Goal: Task Accomplishment & Management: Use online tool/utility

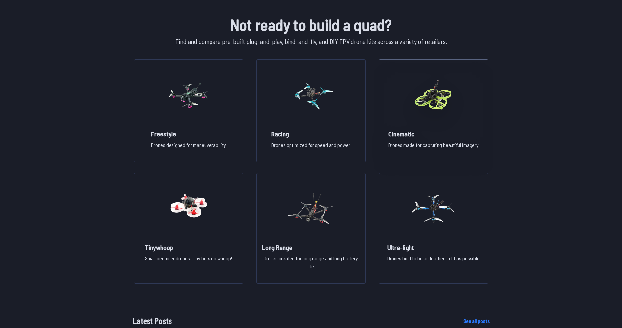
scroll to position [459, 0]
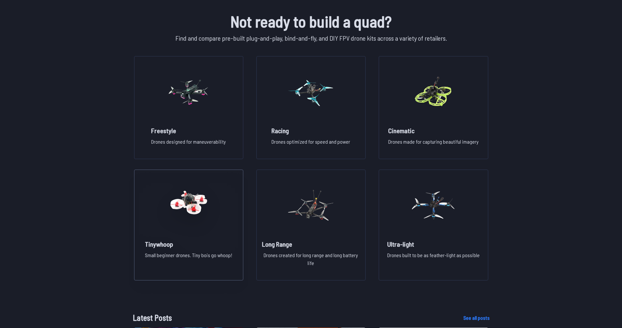
click at [195, 227] on img at bounding box center [188, 205] width 47 height 58
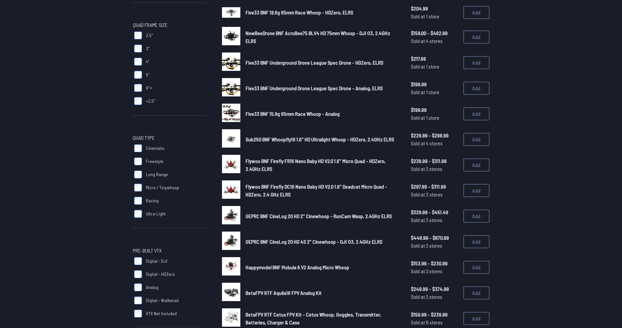
scroll to position [164, 0]
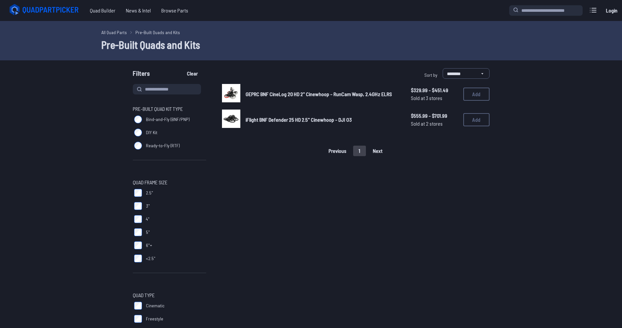
click at [305, 93] on span "GEPRC BNF CineLog 20 HD 2" Cinewhoop - RunCam Wasp, 2.4GHz ELRS" at bounding box center [319, 94] width 146 height 6
click at [277, 95] on span "GEPRC BNF CineLog 20 HD 2" Cinewhoop - RunCam Wasp, 2.4GHz ELRS" at bounding box center [319, 94] width 146 height 6
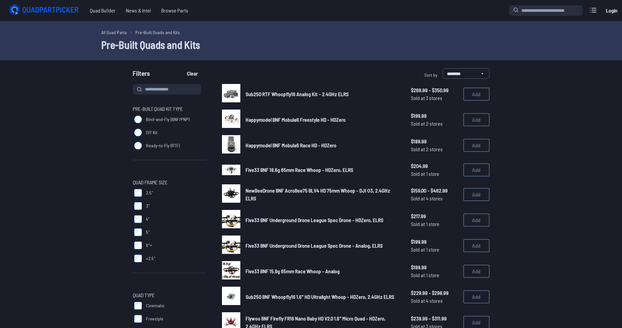
click at [45, 7] on icon at bounding box center [44, 9] width 73 height 13
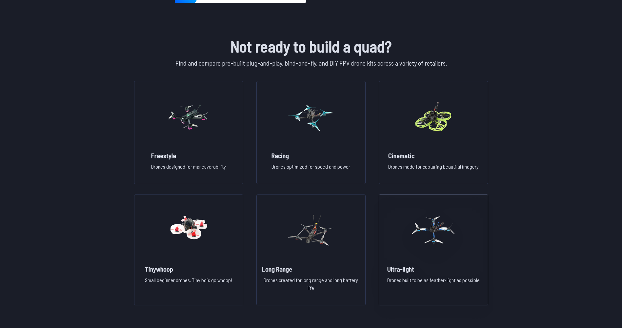
scroll to position [426, 0]
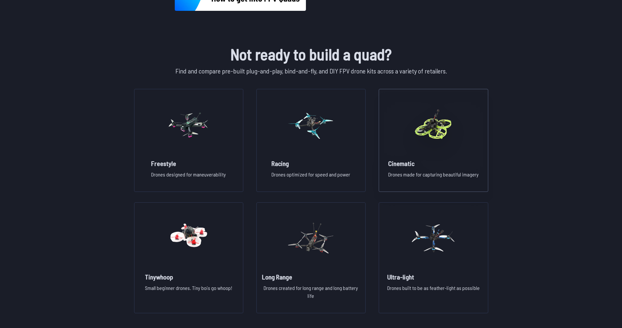
click at [424, 152] on img at bounding box center [433, 125] width 47 height 58
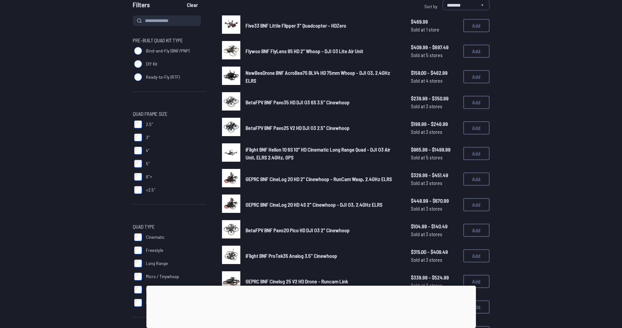
scroll to position [66, 0]
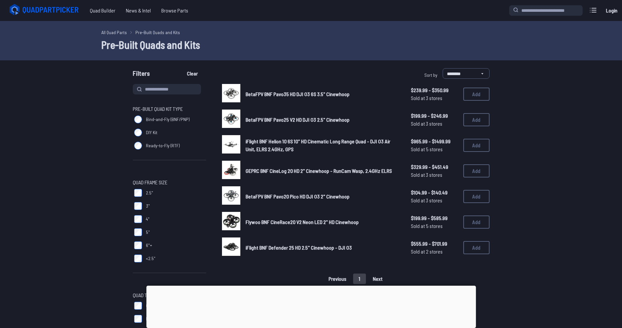
click at [140, 212] on label "3"" at bounding box center [169, 205] width 73 height 13
click at [347, 141] on span "iFlight BNF Helion 10 6S 10" HD Cinematic Long Range Quad - DJI O3 Air Unit, EL…" at bounding box center [318, 145] width 145 height 14
click at [25, 14] on icon at bounding box center [44, 9] width 73 height 13
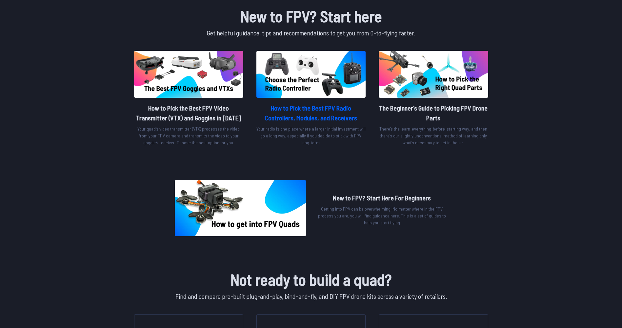
scroll to position [154, 0]
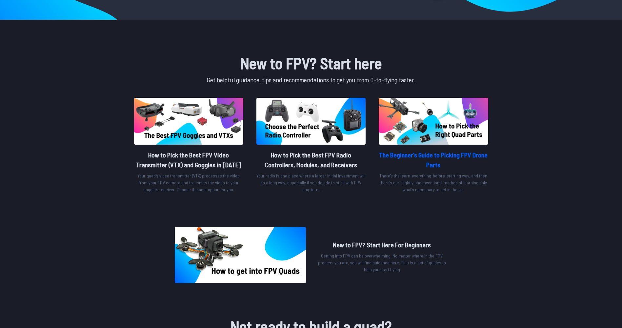
click at [417, 166] on h2 "The Beginner's Guide to Picking FPV Drone Parts" at bounding box center [433, 160] width 109 height 20
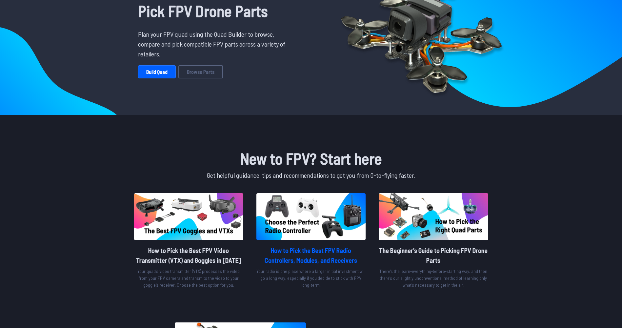
scroll to position [0, 0]
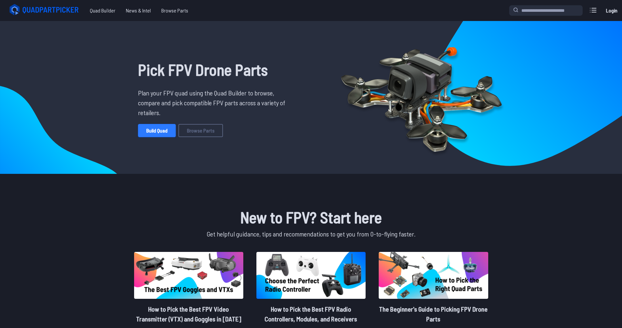
click at [166, 134] on link "Build Quad" at bounding box center [157, 130] width 38 height 13
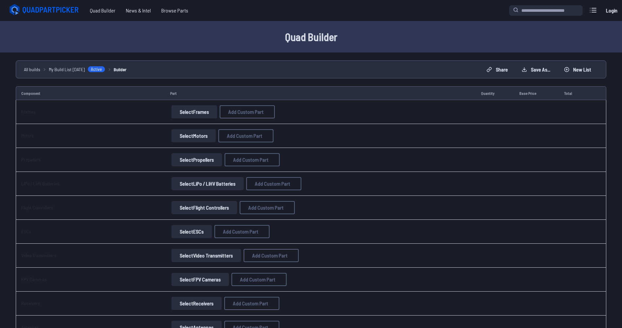
click at [196, 115] on button "Select Frames" at bounding box center [195, 111] width 46 height 13
click at [198, 110] on button "Select Frames" at bounding box center [195, 111] width 46 height 13
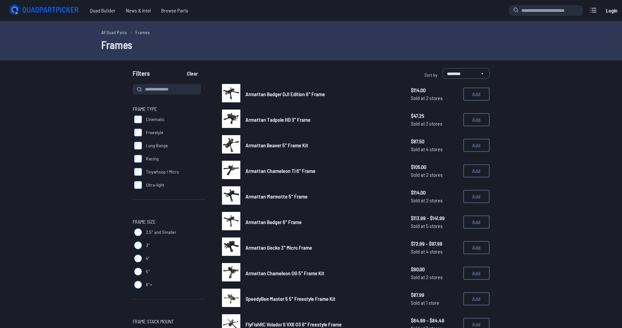
click at [145, 130] on label "Freestyle" at bounding box center [169, 132] width 73 height 13
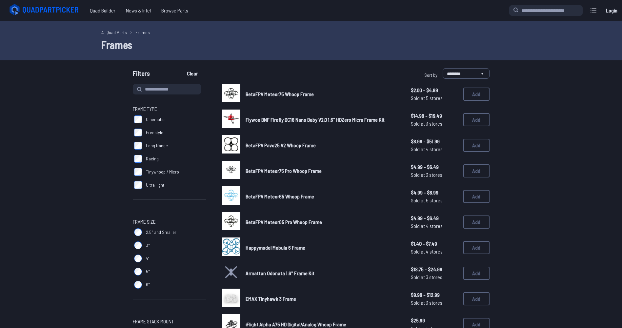
click at [251, 120] on span "Flywoo BNF Firefly DC16 Nano Baby V2.0 1.6" HDZero Micro Frame Kit" at bounding box center [315, 119] width 139 height 6
click at [297, 118] on span "Flywoo BNF Firefly DC16 Nano Baby V2.0 1.6" HDZero Micro Frame Kit" at bounding box center [315, 119] width 139 height 6
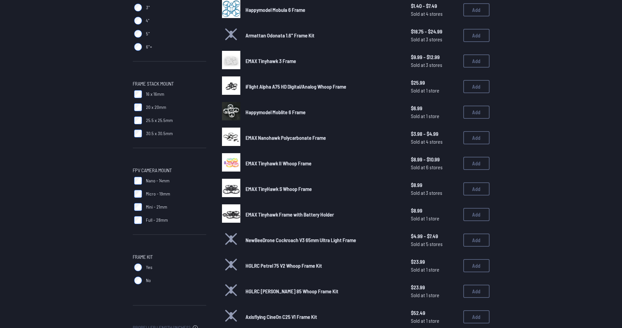
scroll to position [262, 0]
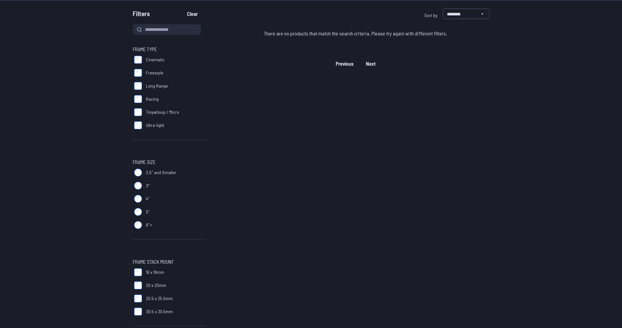
scroll to position [164, 0]
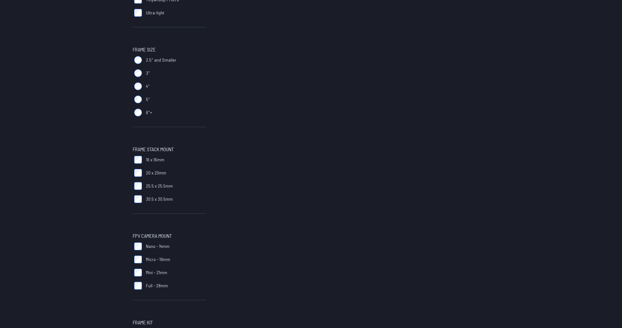
scroll to position [197, 0]
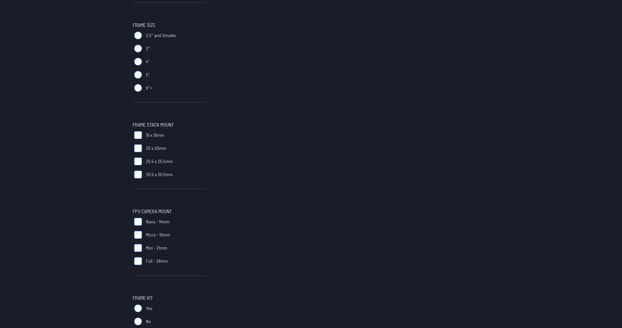
click at [133, 222] on label "Nano - 14mm" at bounding box center [169, 221] width 73 height 13
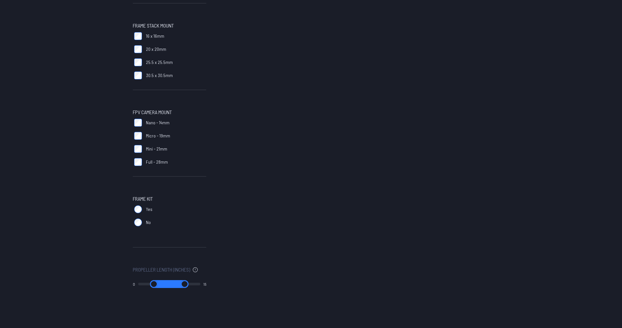
scroll to position [328, 0]
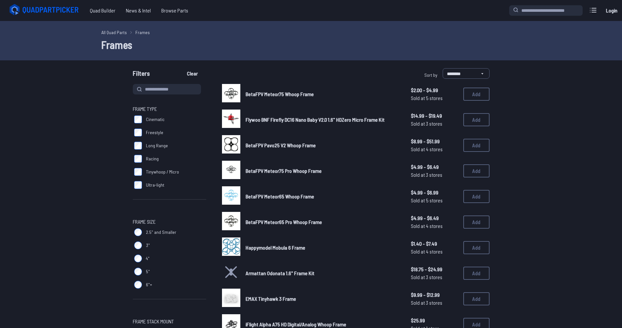
click at [275, 119] on span "Flywoo BNF Firefly DC16 Nano Baby V2.0 1.6" HDZero Micro Frame Kit" at bounding box center [315, 119] width 139 height 6
click at [277, 117] on span "Flywoo BNF Firefly DC16 Nano Baby V2.0 1.6" HDZero Micro Frame Kit" at bounding box center [315, 119] width 139 height 6
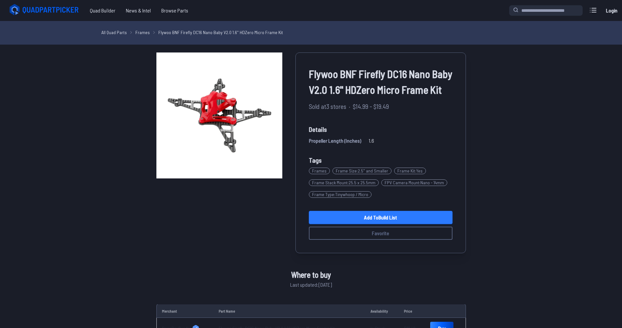
click at [391, 219] on link "Add to Build List" at bounding box center [381, 217] width 144 height 13
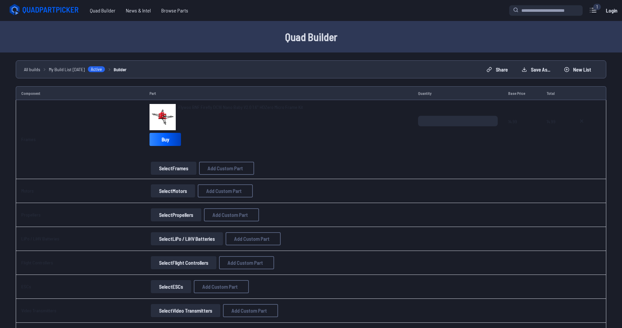
click at [170, 191] on button "Select Motors" at bounding box center [173, 190] width 44 height 13
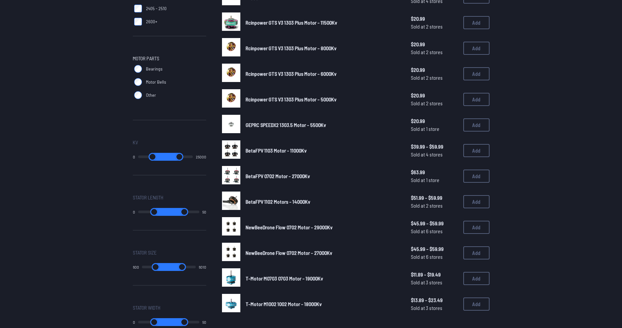
scroll to position [295, 0]
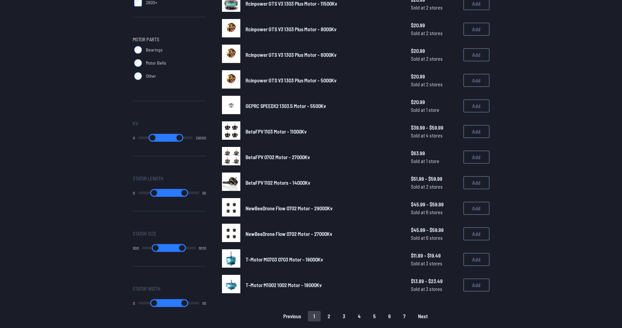
click at [265, 207] on span "NewBeeDrone Flow 0702 Motor - 29000Kv" at bounding box center [289, 208] width 87 height 6
click at [302, 207] on span "NewBeeDrone Flow 0702 Motor - 29000Kv" at bounding box center [289, 208] width 87 height 6
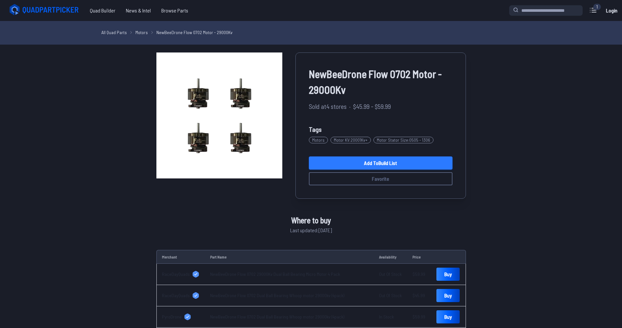
click at [365, 166] on link "Add to Build List" at bounding box center [381, 162] width 144 height 13
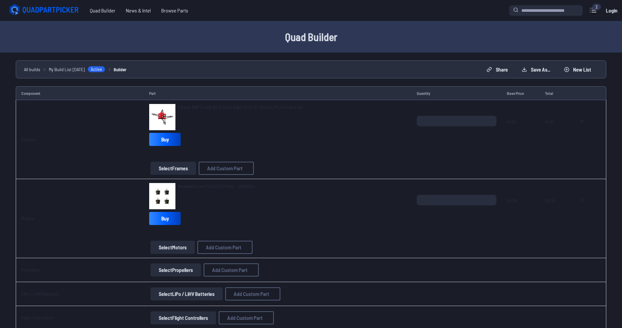
click at [177, 273] on button "Select Propellers" at bounding box center [176, 269] width 51 height 13
click at [161, 267] on button "Select Propellers" at bounding box center [176, 269] width 51 height 13
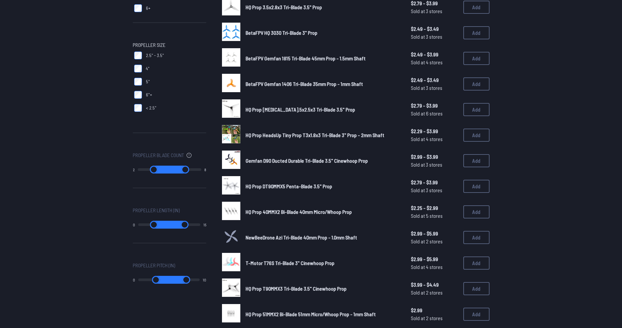
scroll to position [164, 0]
click at [299, 260] on span "T-Motor T76S Tri-Blade 3" Cinewhoop Prop" at bounding box center [290, 262] width 89 height 6
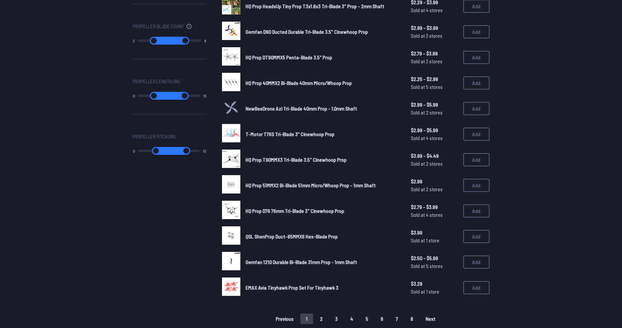
scroll to position [295, 0]
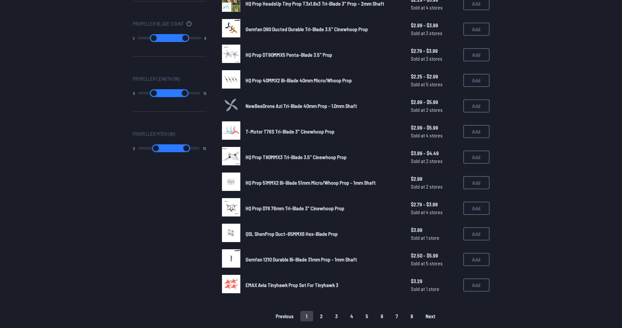
click at [425, 317] on button "Next" at bounding box center [430, 316] width 21 height 10
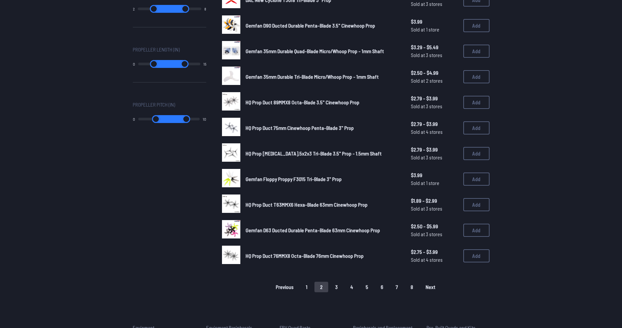
scroll to position [328, 0]
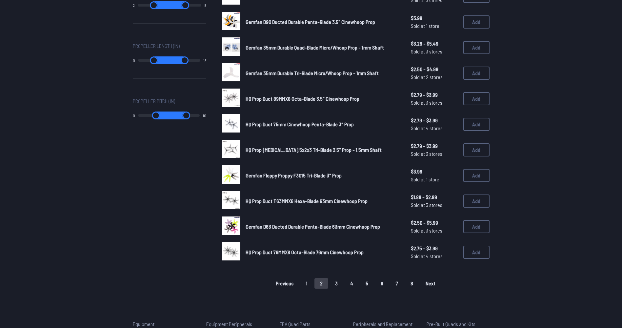
click at [337, 286] on button "3" at bounding box center [337, 283] width 14 height 10
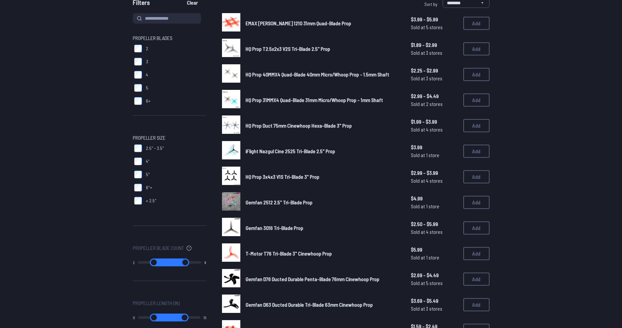
scroll to position [98, 0]
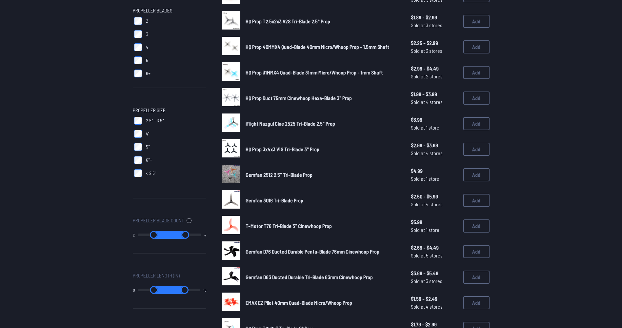
drag, startPoint x: 195, startPoint y: 236, endPoint x: 151, endPoint y: 236, distance: 43.6
type input "*"
click at [169, 236] on input "range" at bounding box center [185, 235] width 32 height 8
click at [168, 233] on input "range" at bounding box center [154, 235] width 32 height 8
drag, startPoint x: 166, startPoint y: 233, endPoint x: 153, endPoint y: 233, distance: 12.5
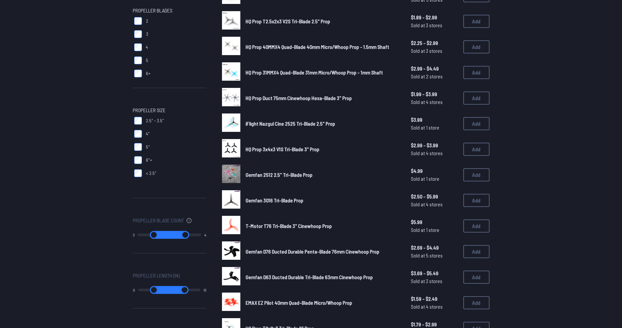
click at [153, 233] on input "range" at bounding box center [154, 235] width 32 height 8
drag, startPoint x: 171, startPoint y: 234, endPoint x: 159, endPoint y: 234, distance: 12.5
click at [169, 234] on input "range" at bounding box center [185, 235] width 32 height 8
click at [154, 234] on input "range" at bounding box center [154, 235] width 32 height 8
click at [169, 236] on input "range" at bounding box center [185, 235] width 32 height 8
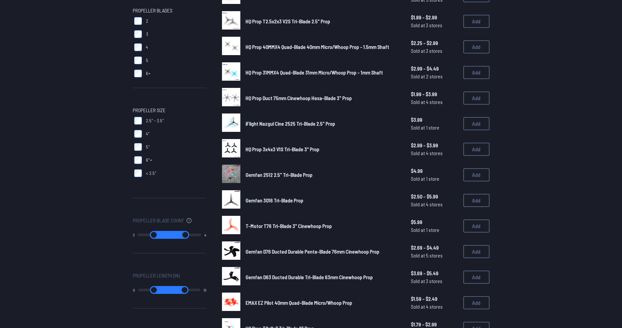
drag, startPoint x: 172, startPoint y: 235, endPoint x: 166, endPoint y: 234, distance: 6.1
click at [170, 235] on input "range" at bounding box center [185, 235] width 32 height 8
click at [165, 234] on input "range" at bounding box center [154, 235] width 32 height 8
drag, startPoint x: 166, startPoint y: 234, endPoint x: 156, endPoint y: 234, distance: 9.5
type input "*"
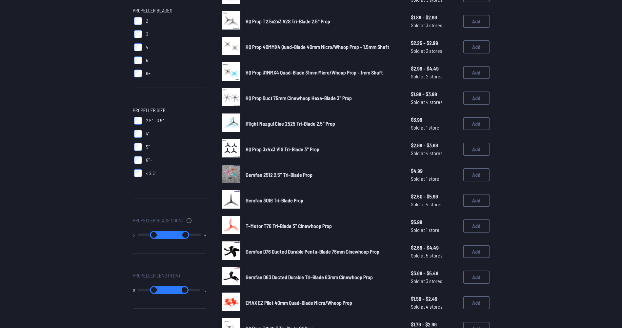
click at [156, 234] on input "range" at bounding box center [154, 235] width 32 height 8
click at [170, 234] on input "range" at bounding box center [185, 235] width 32 height 8
drag, startPoint x: 173, startPoint y: 233, endPoint x: 163, endPoint y: 235, distance: 10.0
click at [169, 235] on input "range" at bounding box center [185, 235] width 32 height 8
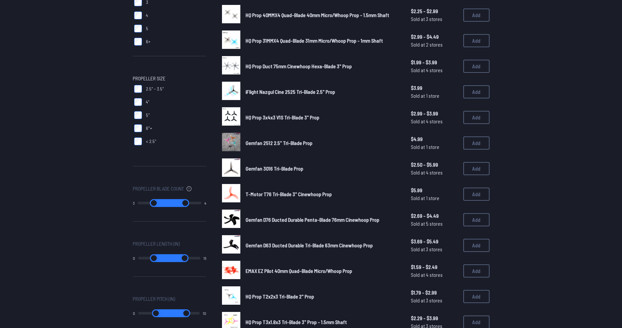
scroll to position [131, 0]
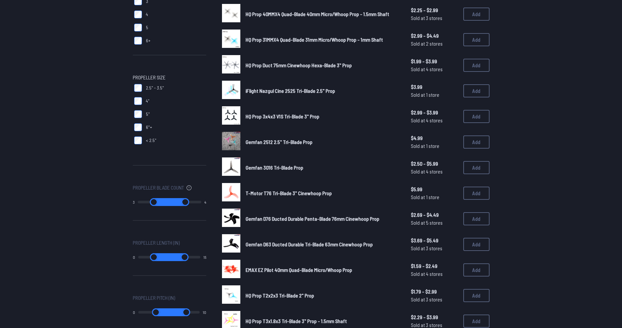
type input "*"
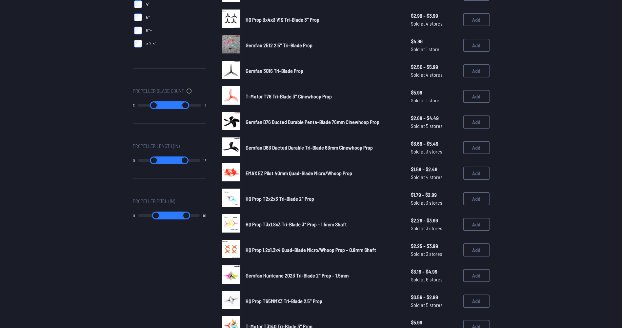
scroll to position [230, 0]
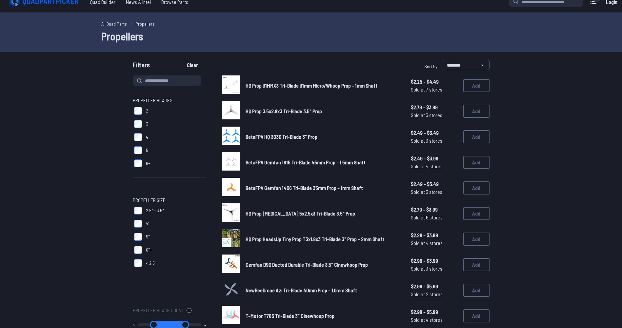
scroll to position [33, 0]
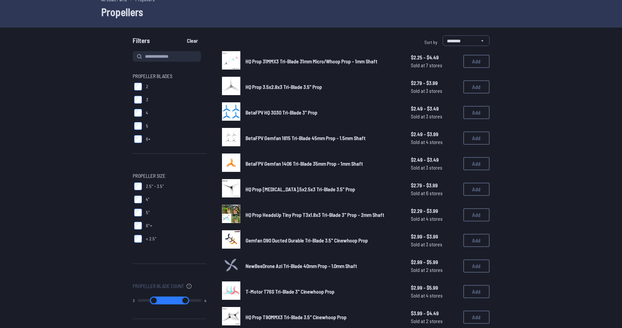
click at [294, 294] on span "T-Motor T76S Tri-Blade 3" Cinewhoop Prop" at bounding box center [290, 291] width 89 height 6
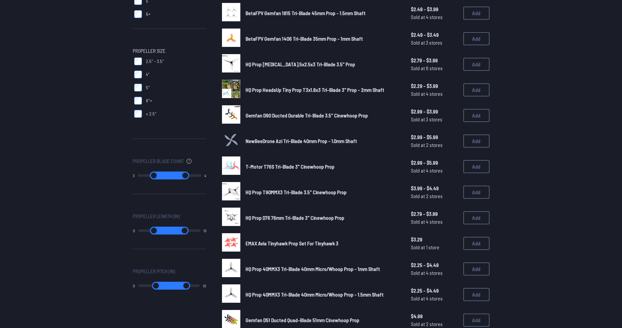
scroll to position [164, 0]
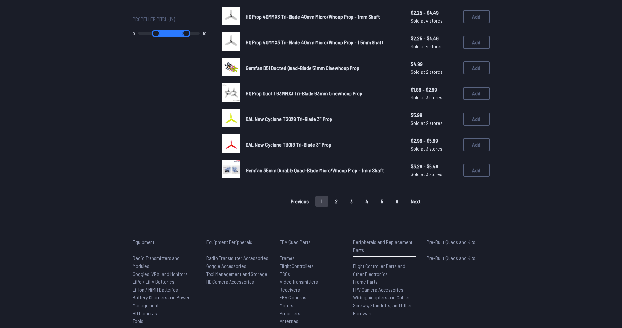
scroll to position [469, 0]
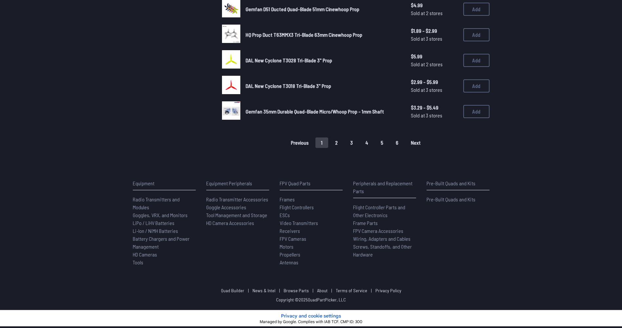
click at [410, 145] on button "Next" at bounding box center [415, 142] width 21 height 10
click at [352, 138] on button "3" at bounding box center [352, 142] width 14 height 10
click at [354, 140] on button "3" at bounding box center [352, 142] width 14 height 10
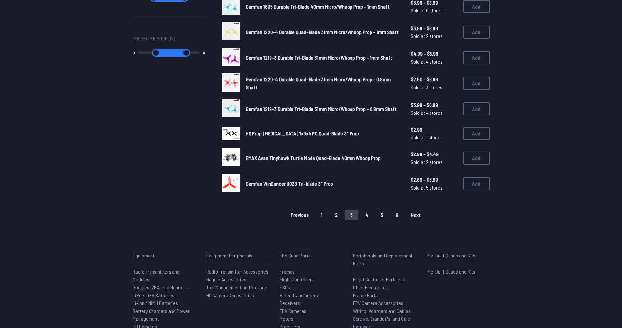
scroll to position [394, 0]
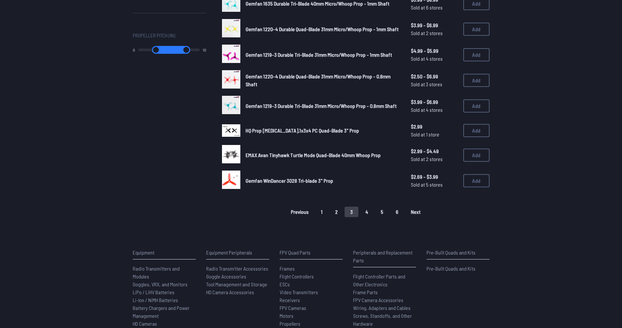
click at [416, 216] on button "Next" at bounding box center [415, 212] width 21 height 10
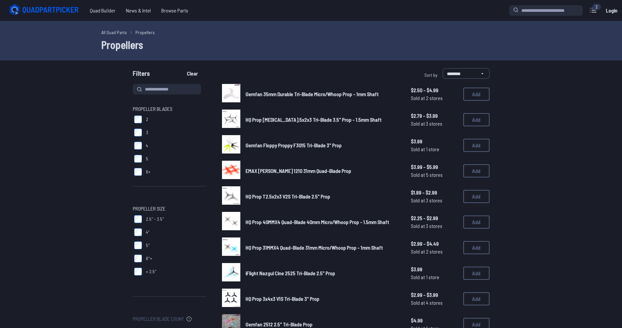
click at [301, 147] on span "Gemfan Floppy Proppy F3015 Tri-Blade 3" Prop" at bounding box center [294, 145] width 96 height 6
click at [305, 146] on span "Gemfan Floppy Proppy F3015 Tri-Blade 3" Prop" at bounding box center [294, 145] width 96 height 6
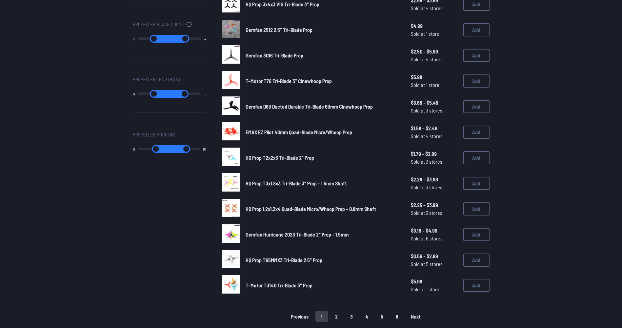
scroll to position [328, 0]
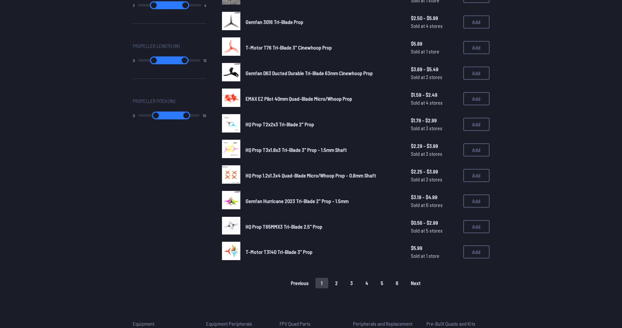
click at [253, 252] on span "T-Motor T3140 Tri-Blade 3" Prop" at bounding box center [279, 252] width 67 height 6
click at [262, 252] on span "T-Motor T3140 Tri-Blade 3" Prop" at bounding box center [279, 252] width 67 height 6
click at [257, 252] on span "T-Motor T3140 Tri-Blade 3" Prop" at bounding box center [279, 252] width 67 height 6
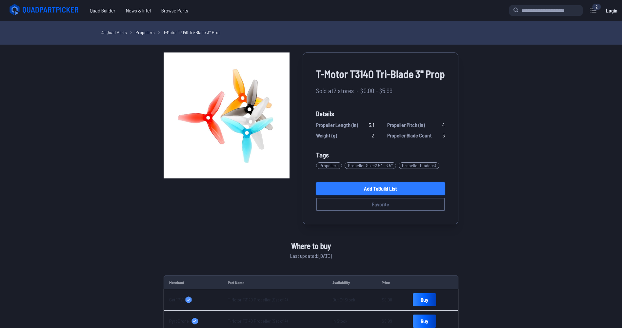
click at [399, 187] on link "Add to Build List" at bounding box center [380, 188] width 129 height 13
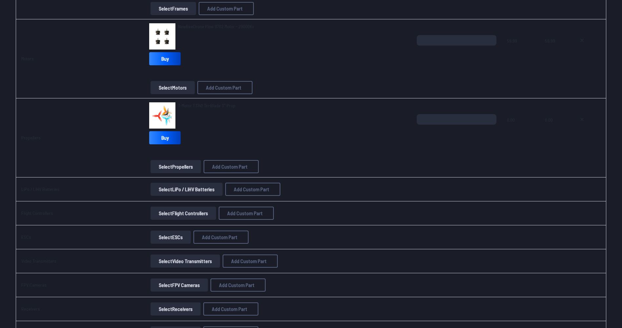
scroll to position [164, 0]
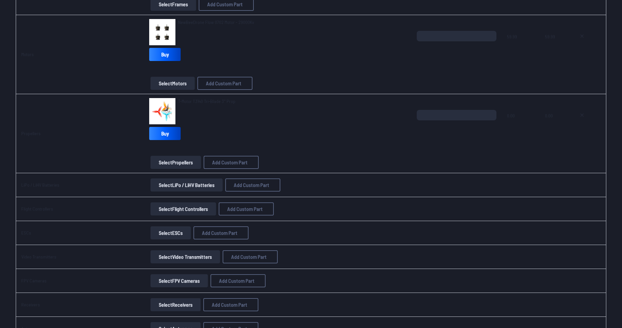
click at [181, 184] on button "Select LiPo / LiHV Batteries" at bounding box center [187, 184] width 72 height 13
click at [195, 183] on button "Select LiPo / LiHV Batteries" at bounding box center [187, 184] width 72 height 13
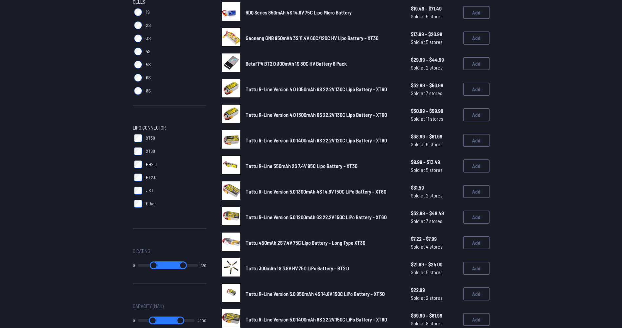
scroll to position [131, 0]
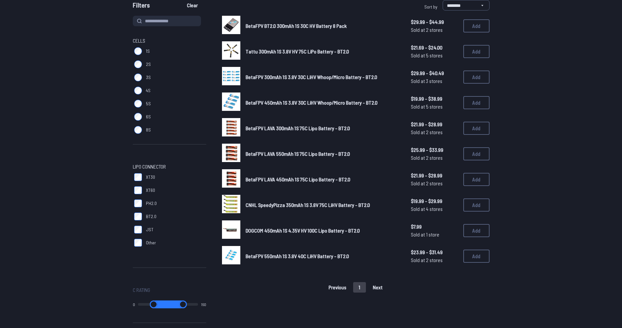
scroll to position [66, 0]
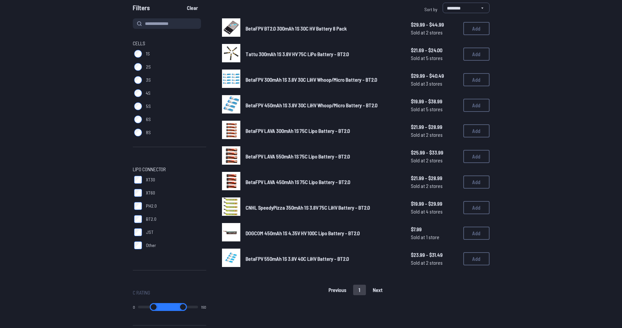
click at [316, 183] on span "BetaFPV LAVA 450mAh 1S 75C Lipo Battery - BT2.0" at bounding box center [298, 182] width 105 height 6
click at [298, 178] on div "BetaFPV LAVA 450mAh 1S 75C Lipo Battery - BT2.0 $21.99 - $28.99 Sold at 2 store…" at bounding box center [356, 182] width 268 height 20
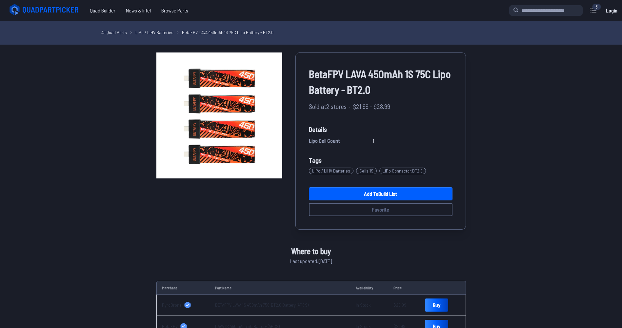
click at [294, 182] on div "BetaFPV LAVA 450mAh 1S 75C Lipo Battery - BT2.0 Sold at 2 stores · $21.99 - $28…" at bounding box center [311, 140] width 310 height 177
click at [362, 192] on link "Add to Build List" at bounding box center [381, 193] width 144 height 13
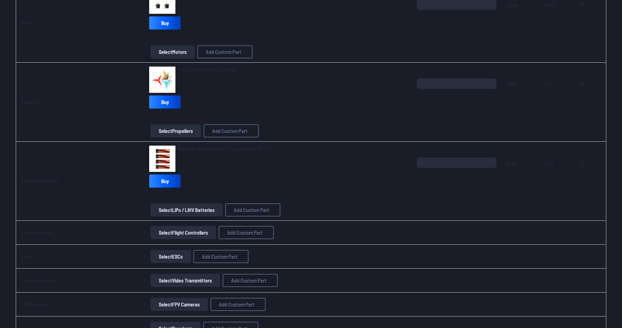
scroll to position [197, 0]
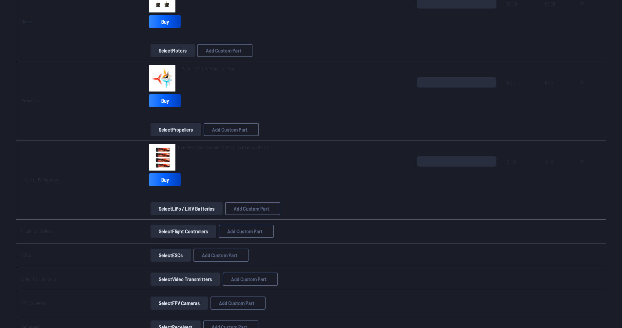
click at [180, 231] on button "Select Flight Controllers" at bounding box center [184, 231] width 66 height 13
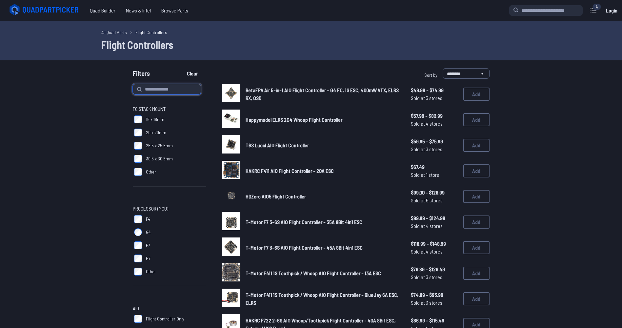
click at [166, 88] on input at bounding box center [167, 89] width 68 height 10
type input "******"
click at [181, 68] on button "Clear" at bounding box center [192, 73] width 22 height 10
type input "******"
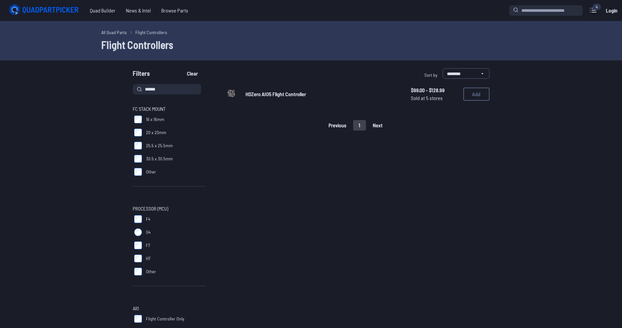
click at [280, 93] on span "HDZero AIO5 Flight Controller" at bounding box center [276, 94] width 60 height 6
click at [281, 92] on span "HDZero AIO5 Flight Controller" at bounding box center [276, 94] width 60 height 6
click at [279, 92] on span "HDZero AIO5 Flight Controller" at bounding box center [276, 94] width 60 height 6
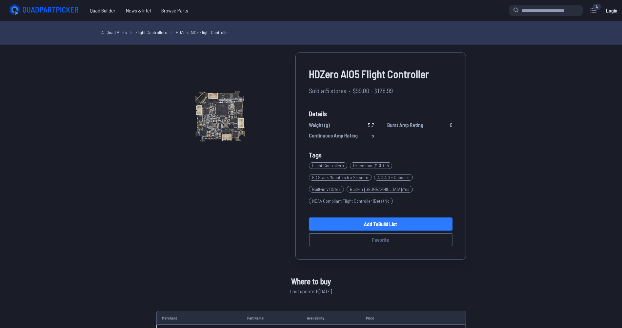
click at [363, 221] on link "Add to Build List" at bounding box center [381, 223] width 144 height 13
click at [362, 227] on link "Add to Build List" at bounding box center [381, 223] width 144 height 13
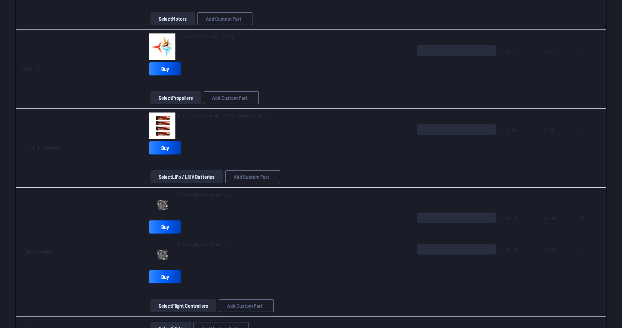
scroll to position [230, 0]
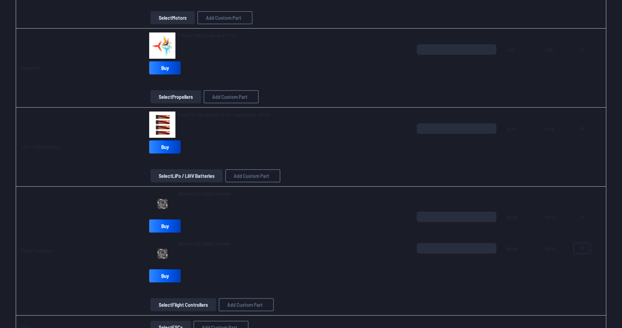
click at [581, 248] on icon at bounding box center [582, 248] width 3 height 3
click at [578, 248] on button at bounding box center [582, 248] width 16 height 10
type textarea "**********"
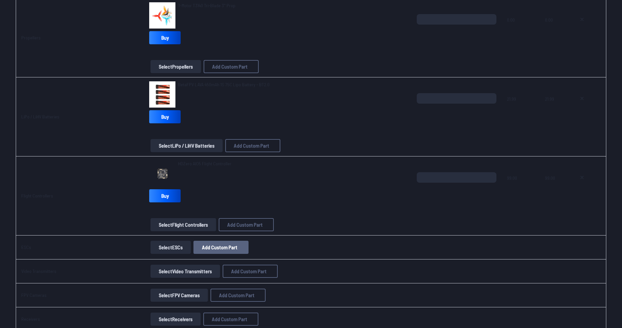
scroll to position [262, 0]
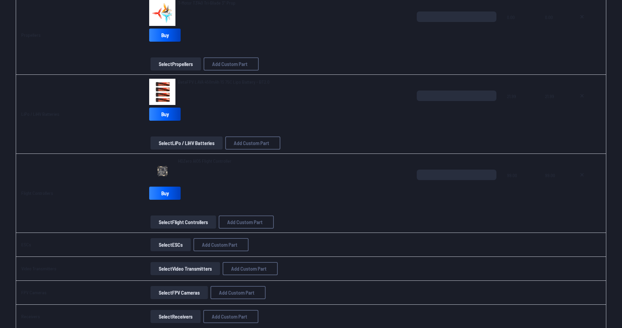
click at [200, 266] on button "Select Video Transmitters" at bounding box center [186, 268] width 70 height 13
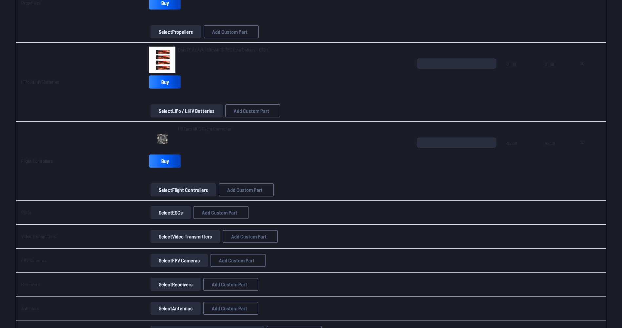
scroll to position [295, 0]
click at [182, 256] on button "Select FPV Cameras" at bounding box center [179, 259] width 57 height 13
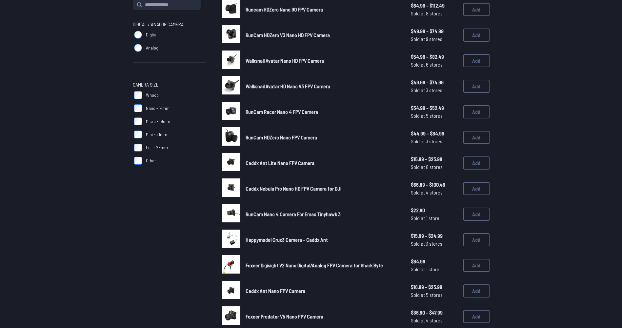
scroll to position [66, 0]
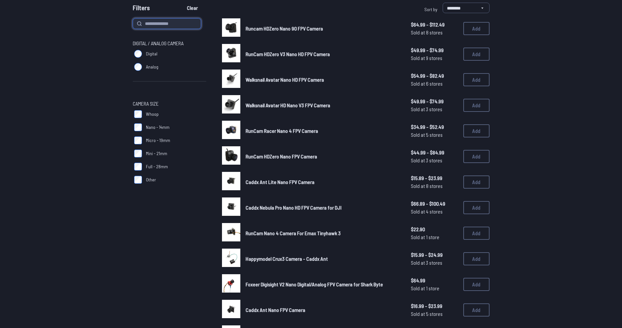
drag, startPoint x: 160, startPoint y: 24, endPoint x: 161, endPoint y: 19, distance: 4.3
click at [161, 19] on input at bounding box center [167, 23] width 68 height 10
click at [181, 3] on button "Clear" at bounding box center [192, 8] width 22 height 10
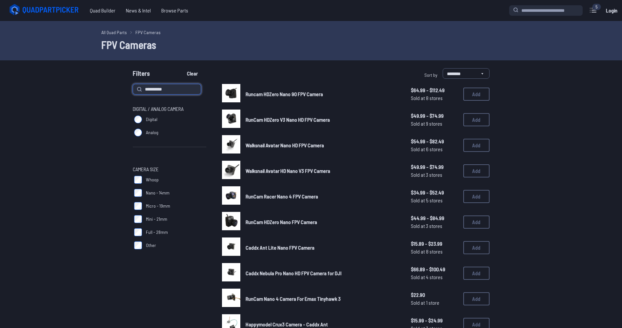
type input "**********"
click at [181, 68] on button "Clear" at bounding box center [192, 73] width 22 height 10
type input "**********"
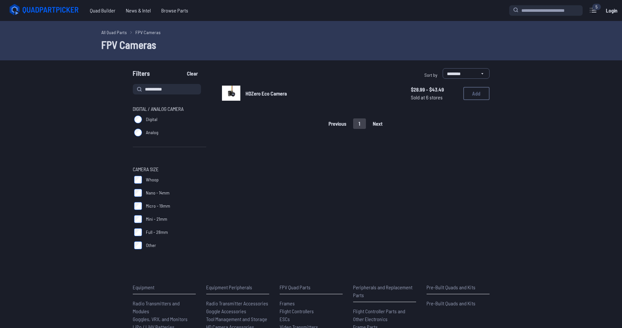
click at [271, 94] on span "HDZero Eco Camera" at bounding box center [266, 93] width 41 height 6
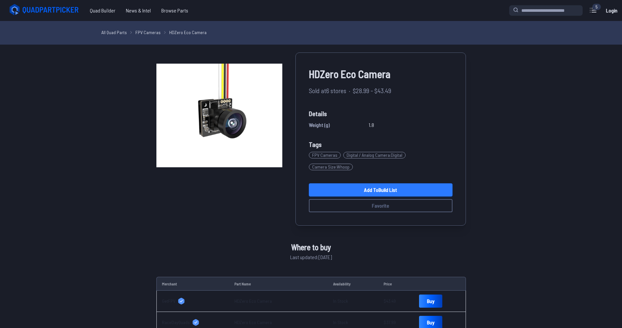
click at [354, 183] on link "Add to Build List" at bounding box center [381, 189] width 144 height 13
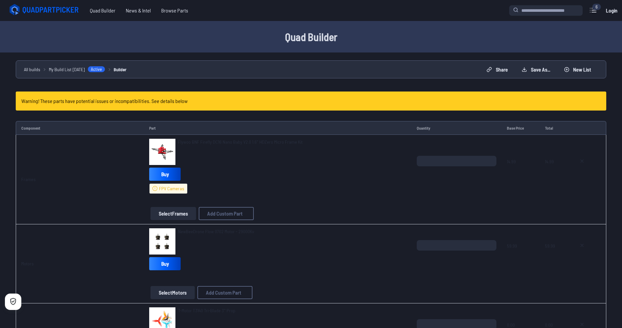
click at [143, 102] on h4 "Warning! These parts have potential issues or incompatibilities. See details be…" at bounding box center [104, 101] width 166 height 8
drag, startPoint x: 136, startPoint y: 101, endPoint x: 126, endPoint y: 101, distance: 10.5
click at [126, 101] on h4 "Warning! These parts have potential issues or incompatibilities. See details be…" at bounding box center [104, 101] width 166 height 8
drag, startPoint x: 126, startPoint y: 101, endPoint x: 106, endPoint y: 100, distance: 19.4
click at [106, 100] on h4 "Warning! These parts have potential issues or incompatibilities. See details be…" at bounding box center [104, 101] width 166 height 8
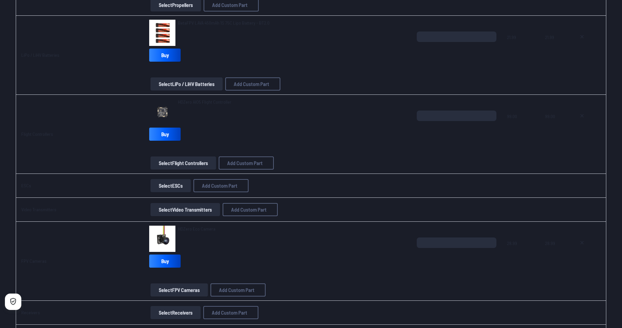
scroll to position [369, 0]
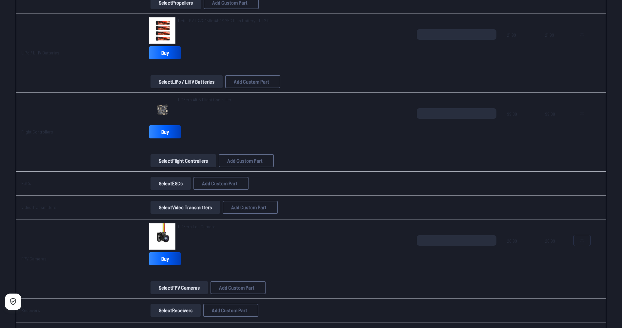
click at [577, 240] on button at bounding box center [582, 240] width 16 height 10
click at [580, 242] on icon at bounding box center [582, 240] width 5 height 5
click at [578, 238] on button at bounding box center [582, 240] width 16 height 10
type textarea "**********"
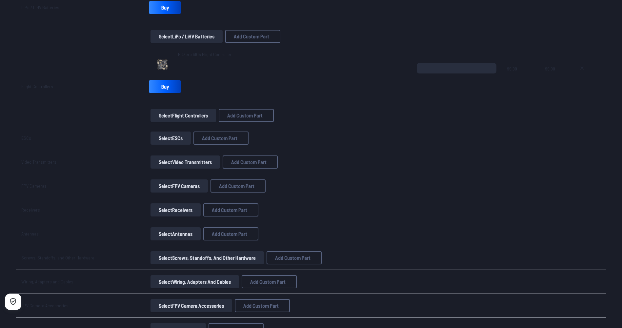
scroll to position [324, 0]
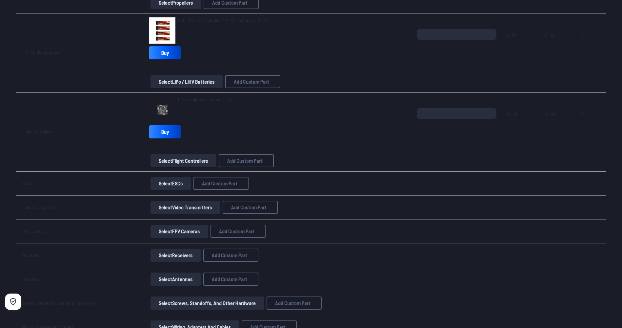
click at [195, 227] on button "Select FPV Cameras" at bounding box center [179, 231] width 57 height 13
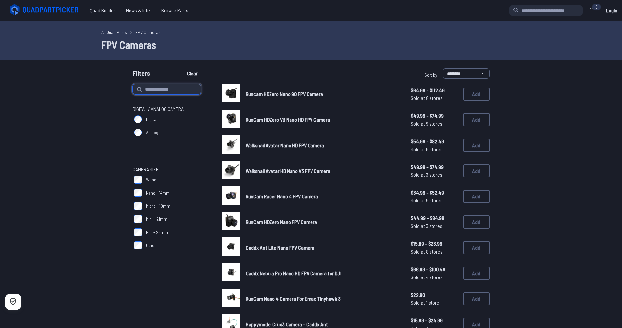
click at [145, 87] on input at bounding box center [167, 89] width 68 height 10
type input "******"
click at [181, 68] on button "Clear" at bounding box center [192, 73] width 22 height 10
type input "******"
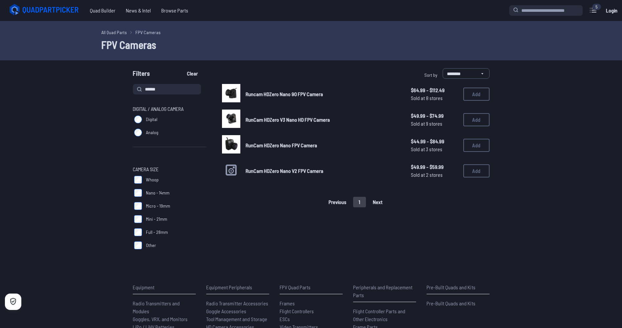
click at [285, 93] on span "Runcam HDZero Nano 90 FPV Camera" at bounding box center [284, 94] width 77 height 6
click at [253, 122] on span "RunCam HDZero V3 Nano HD FPV Camera" at bounding box center [288, 119] width 84 height 6
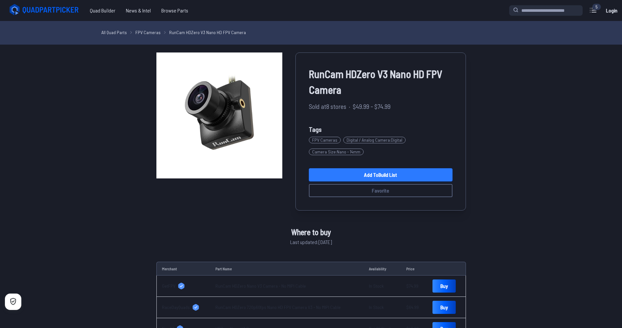
click at [363, 174] on link "Add to Build List" at bounding box center [381, 174] width 144 height 13
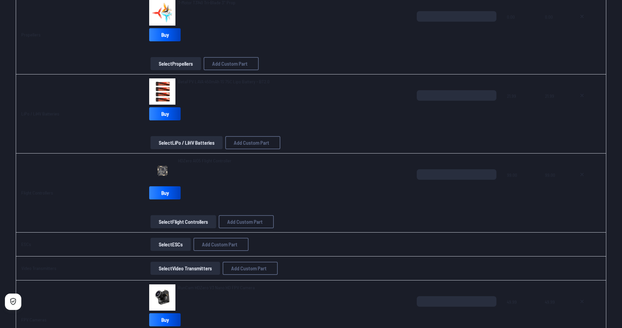
scroll to position [262, 0]
click at [198, 161] on span "HDZero AIO5 Flight Controller" at bounding box center [204, 161] width 53 height 6
